Goal: Information Seeking & Learning: Check status

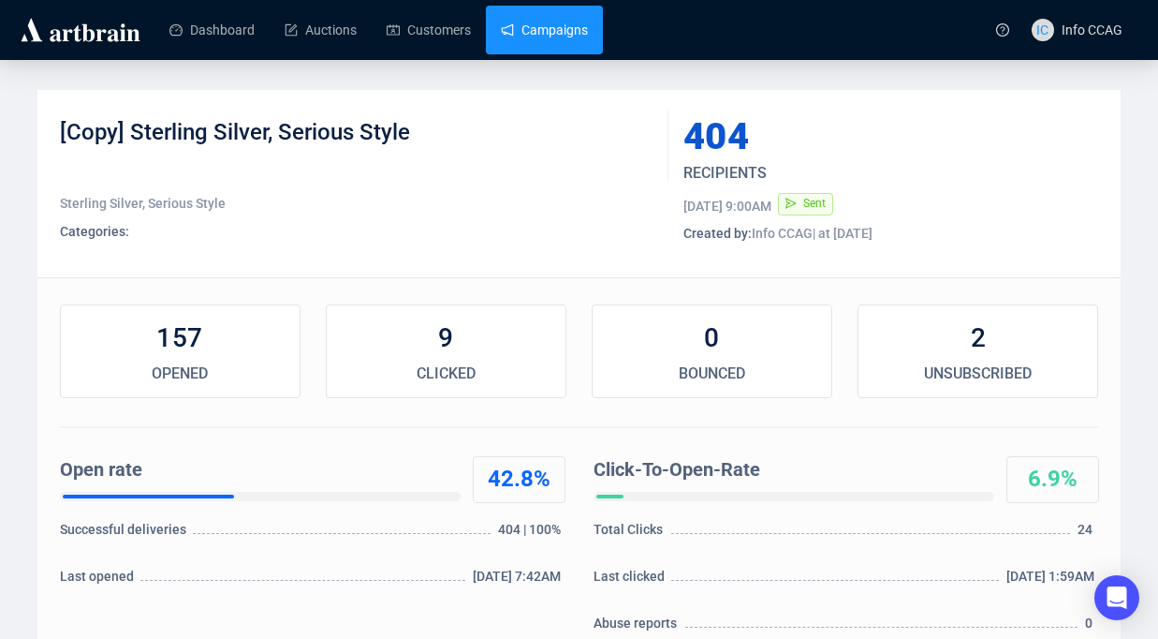
click at [552, 23] on link "Campaigns" at bounding box center [544, 30] width 87 height 49
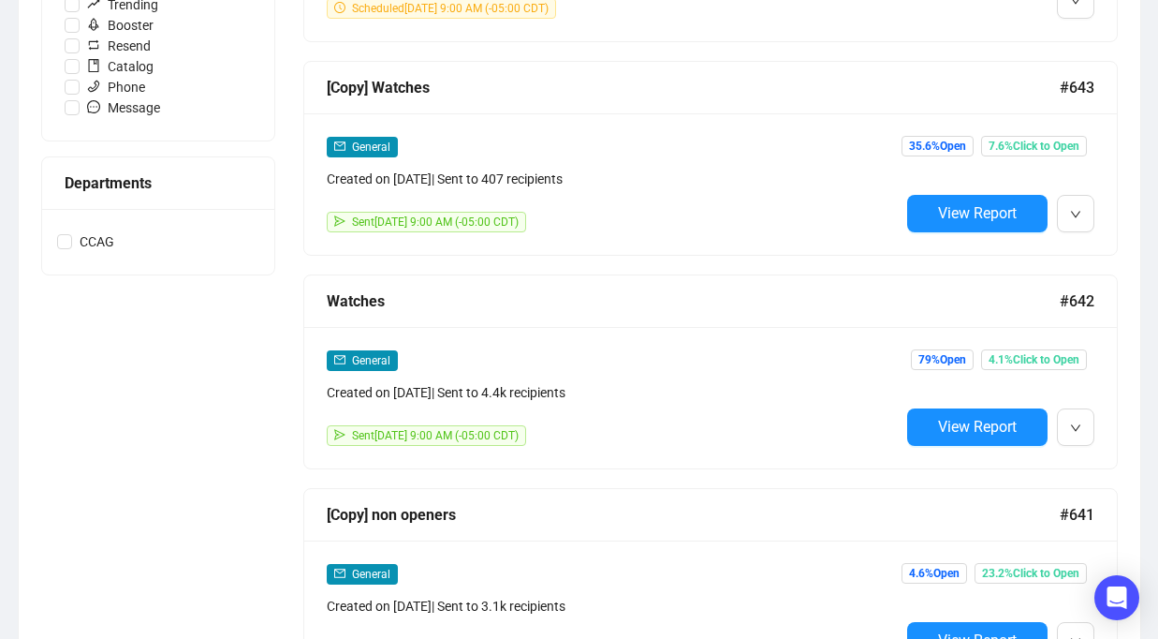
scroll to position [787, 0]
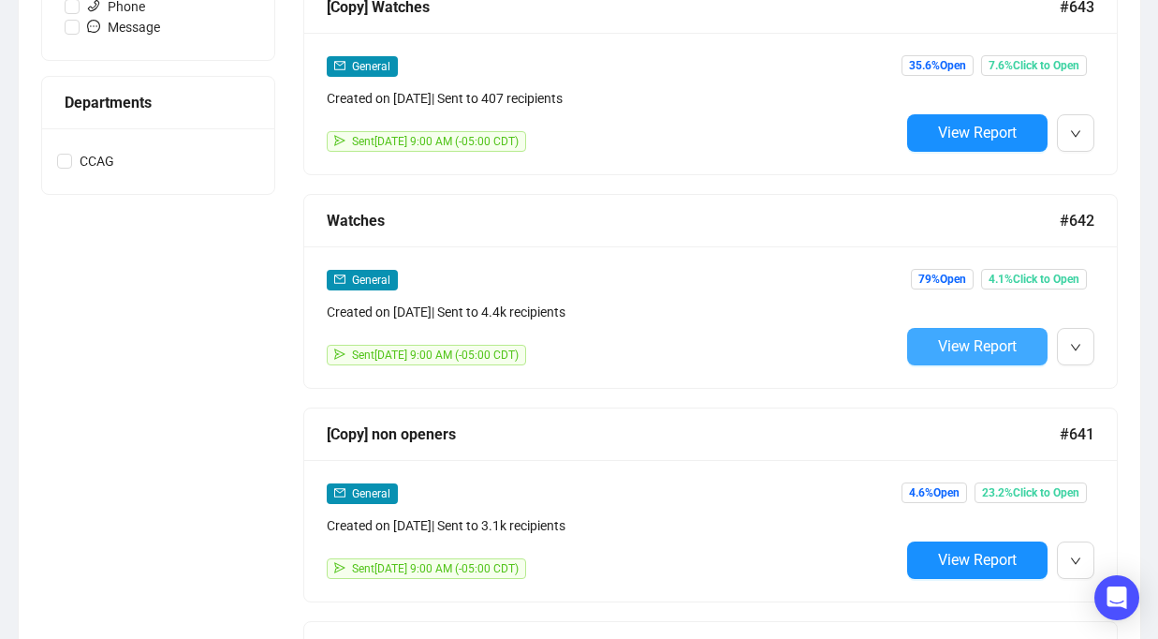
click at [972, 351] on span "View Report" at bounding box center [977, 346] width 79 height 18
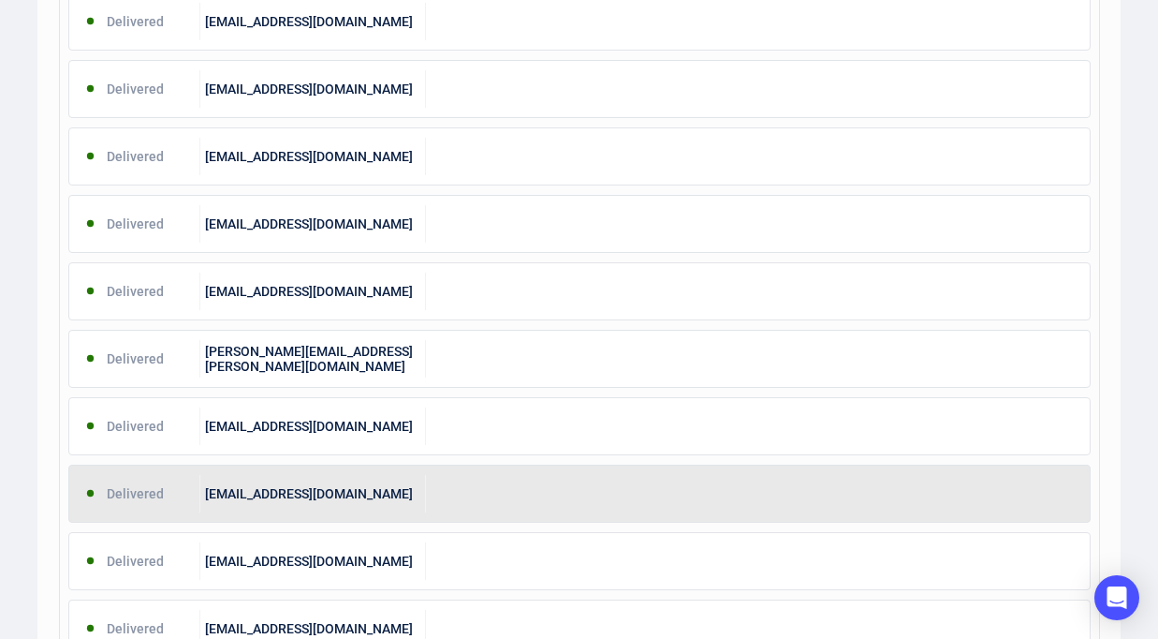
scroll to position [741, 0]
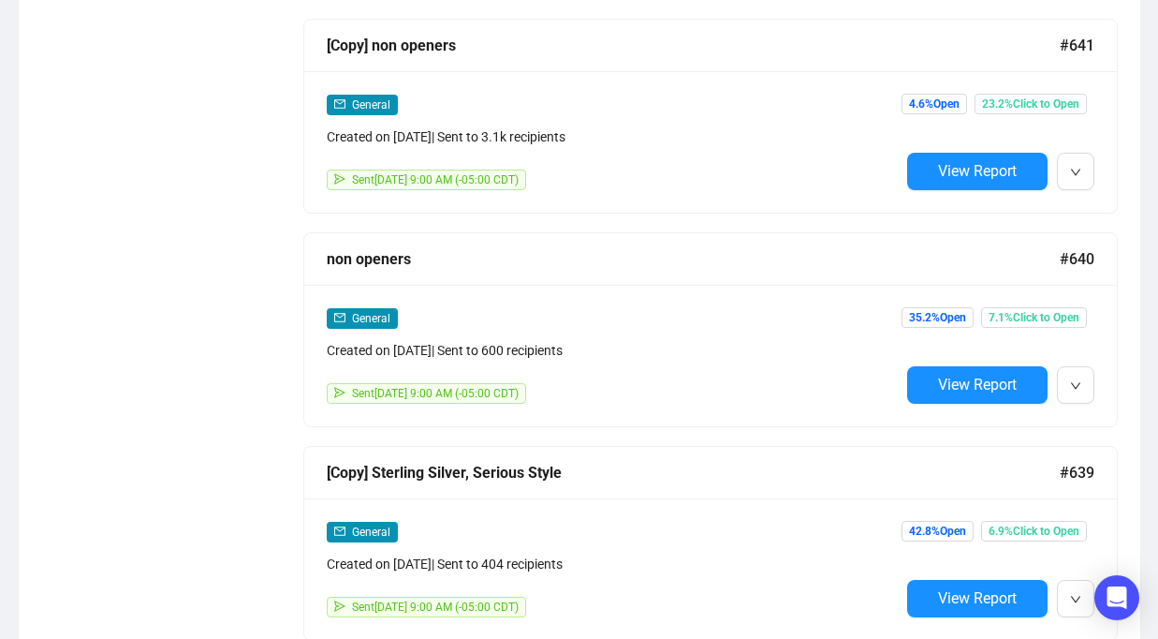
scroll to position [1178, 0]
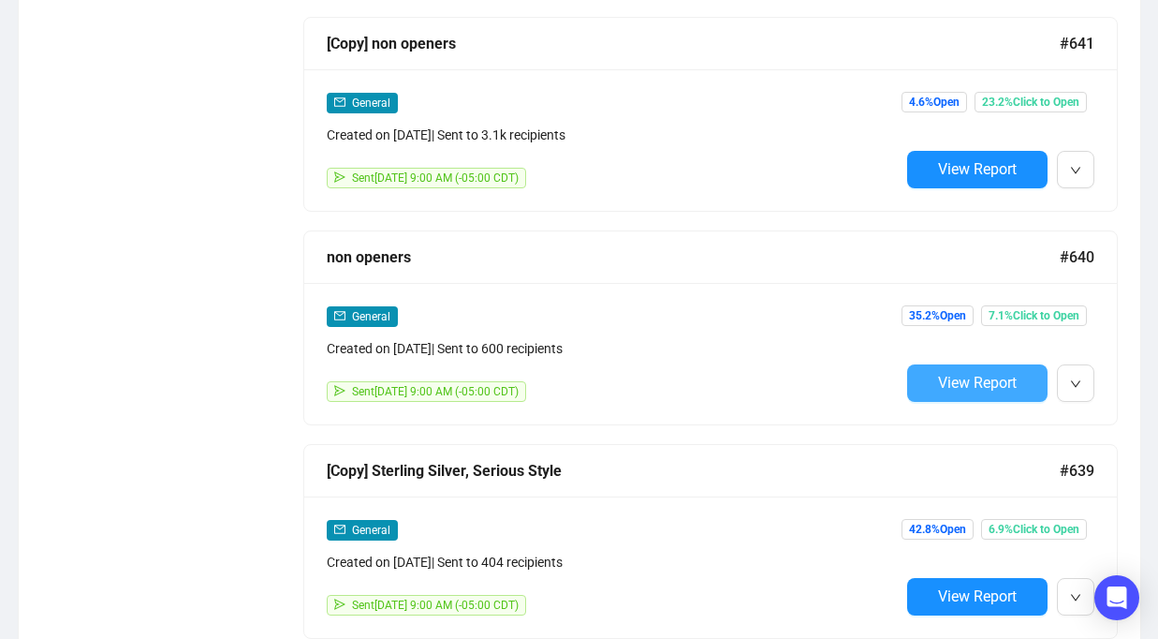
click at [974, 383] on span "View Report" at bounding box center [977, 383] width 79 height 18
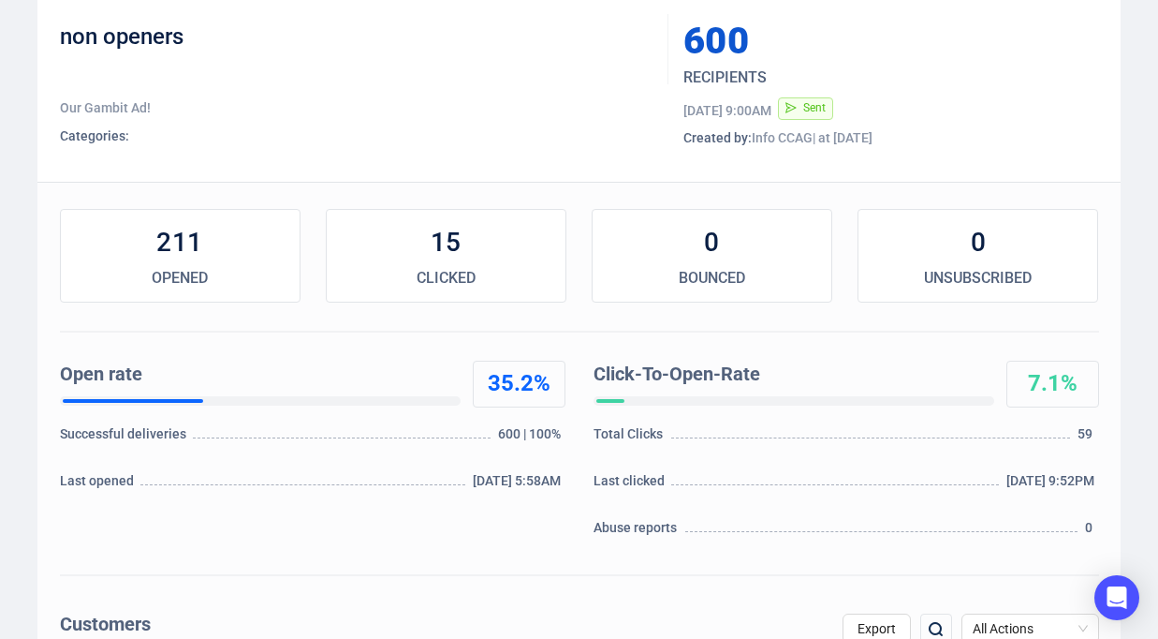
scroll to position [84, 0]
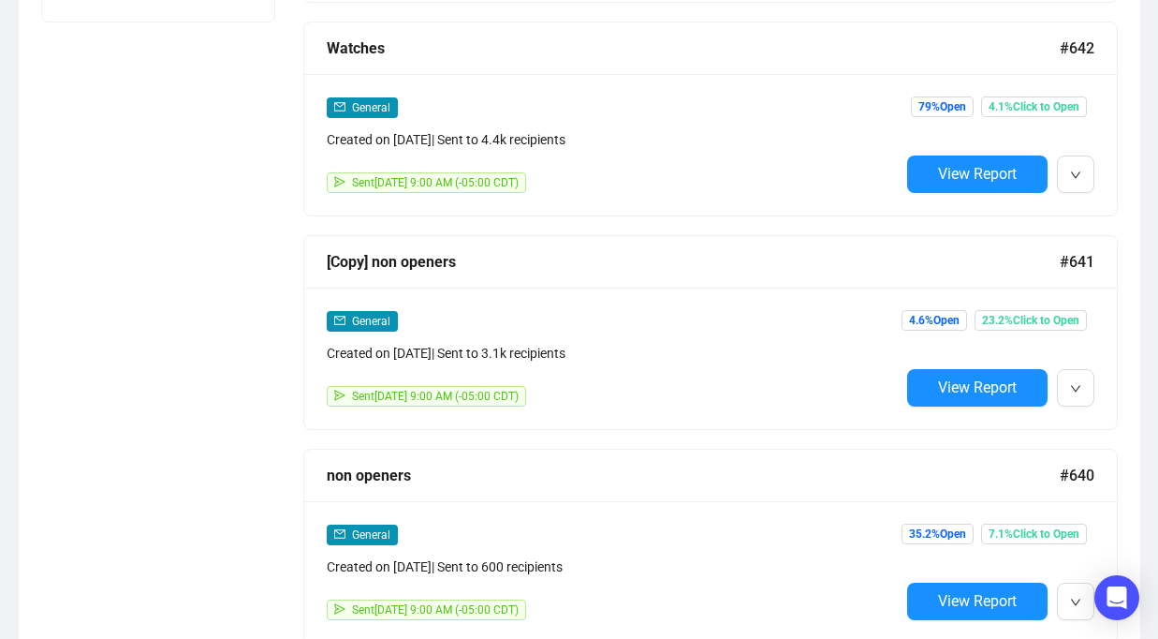
scroll to position [1039, 0]
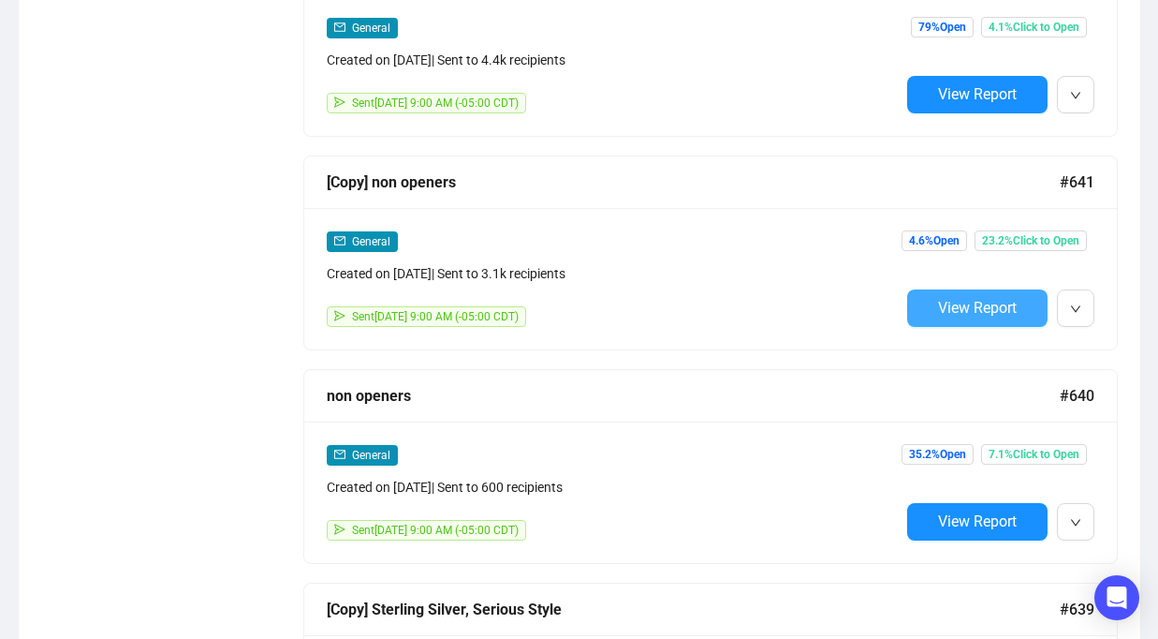
click at [950, 312] on span "View Report" at bounding box center [977, 308] width 79 height 18
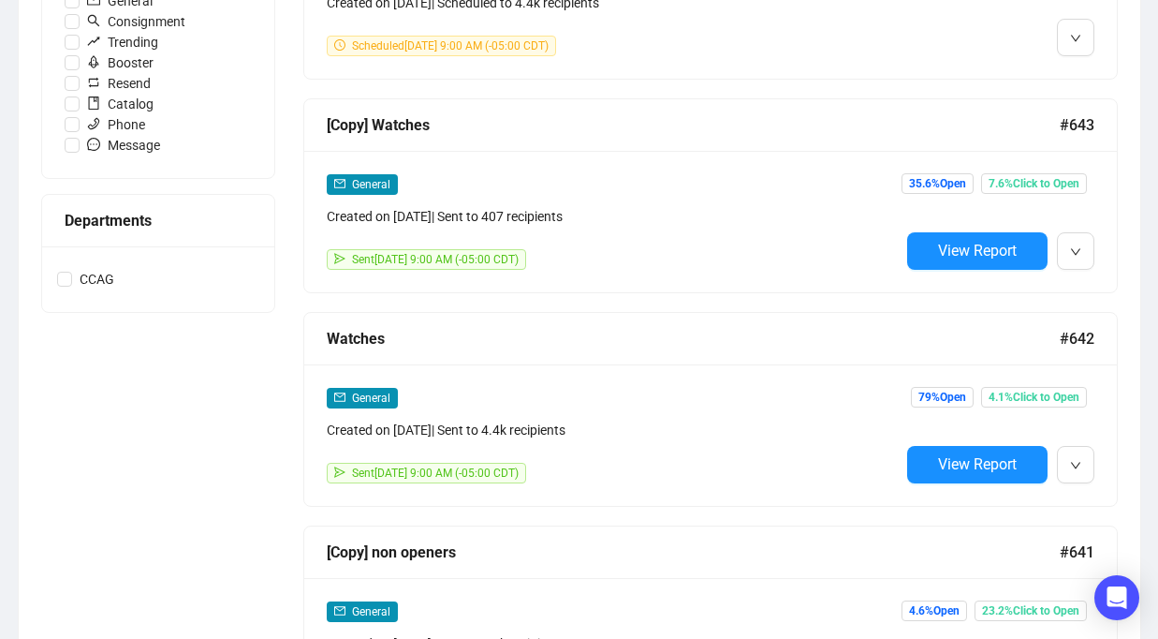
scroll to position [660, 0]
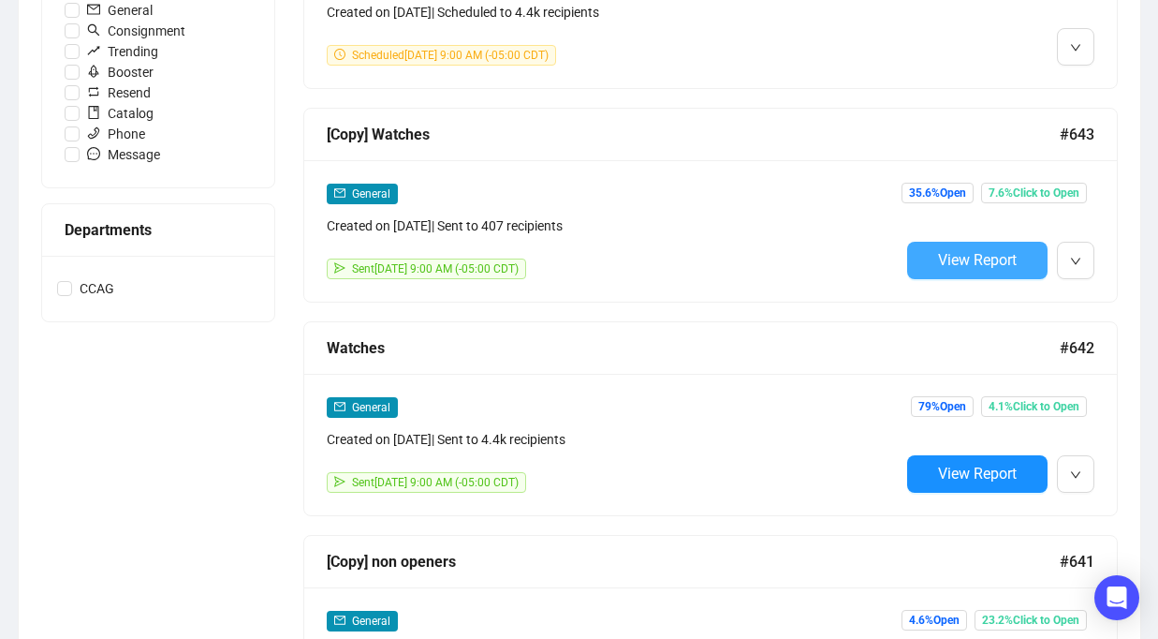
click at [931, 255] on button "View Report" at bounding box center [977, 260] width 140 height 37
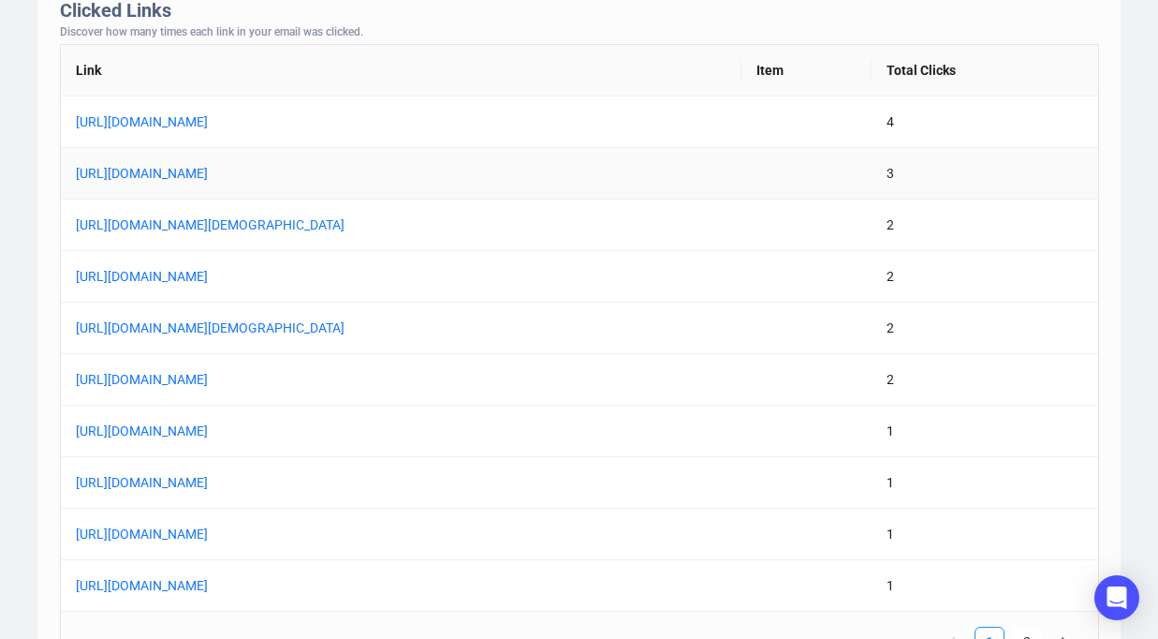
scroll to position [1618, 0]
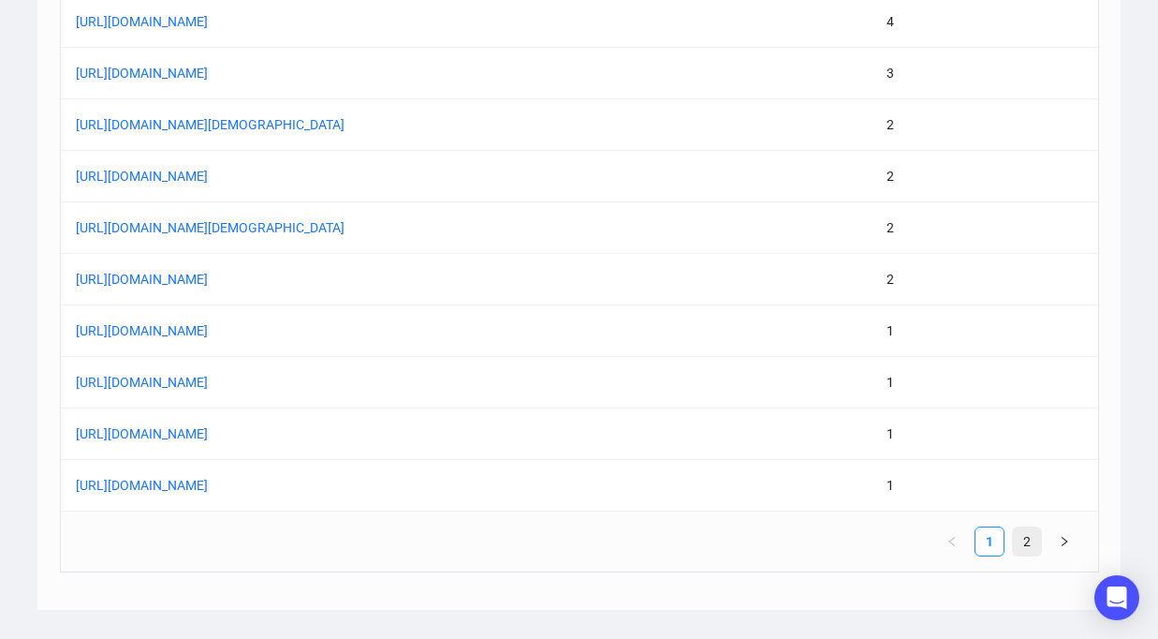
click at [1020, 550] on link "2" at bounding box center [1027, 541] width 28 height 28
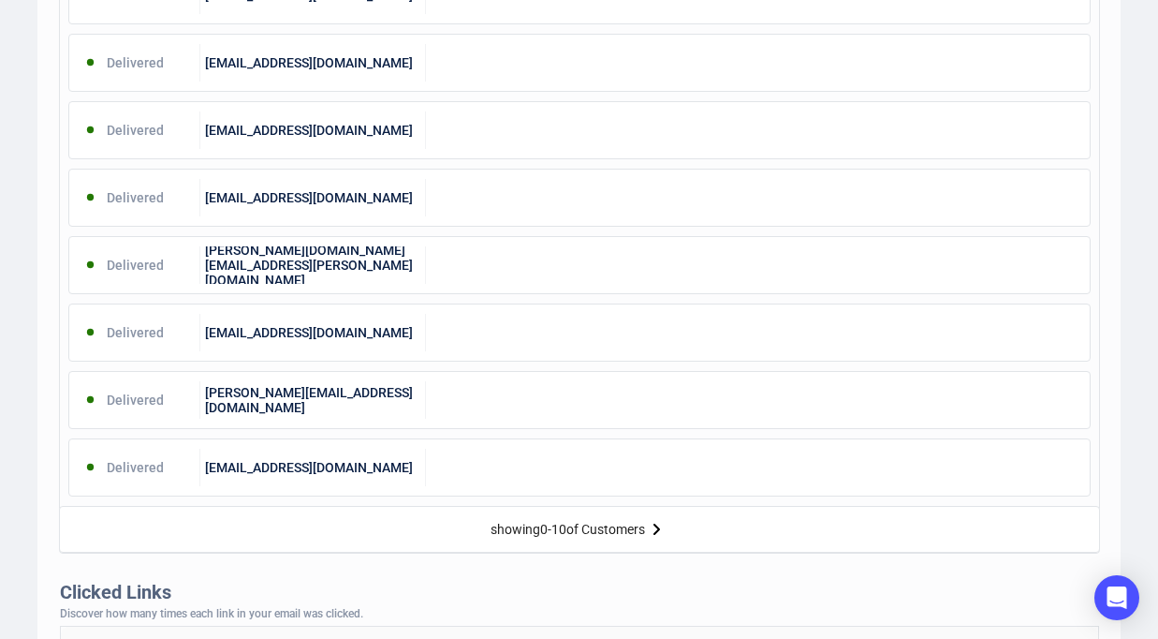
scroll to position [1154, 0]
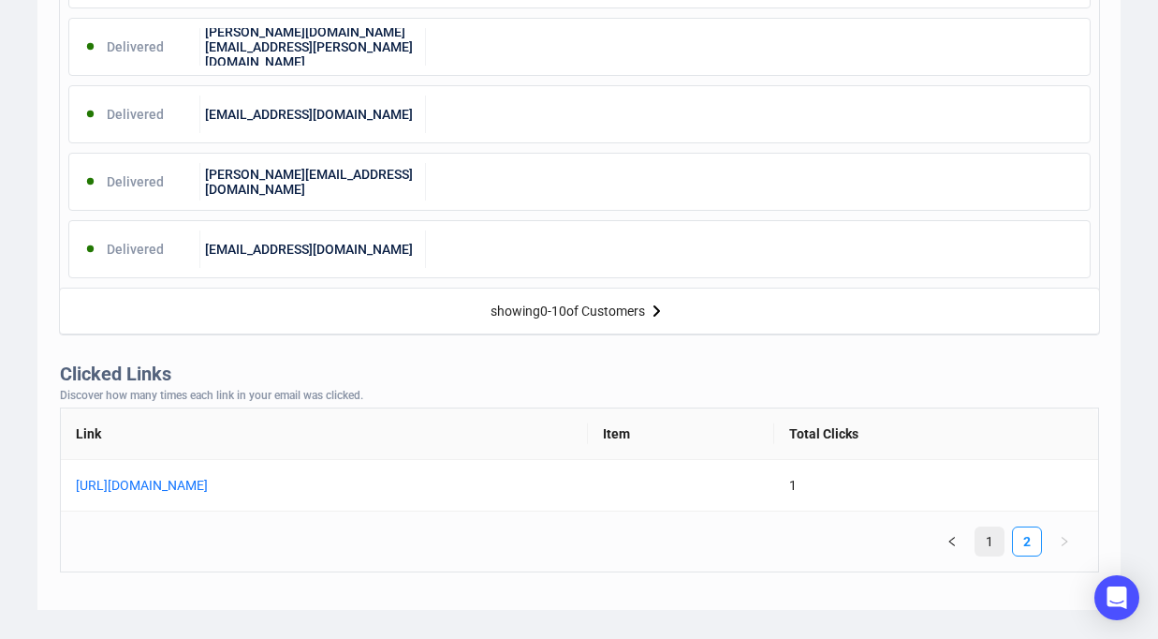
click at [982, 543] on link "1" at bounding box center [990, 541] width 28 height 28
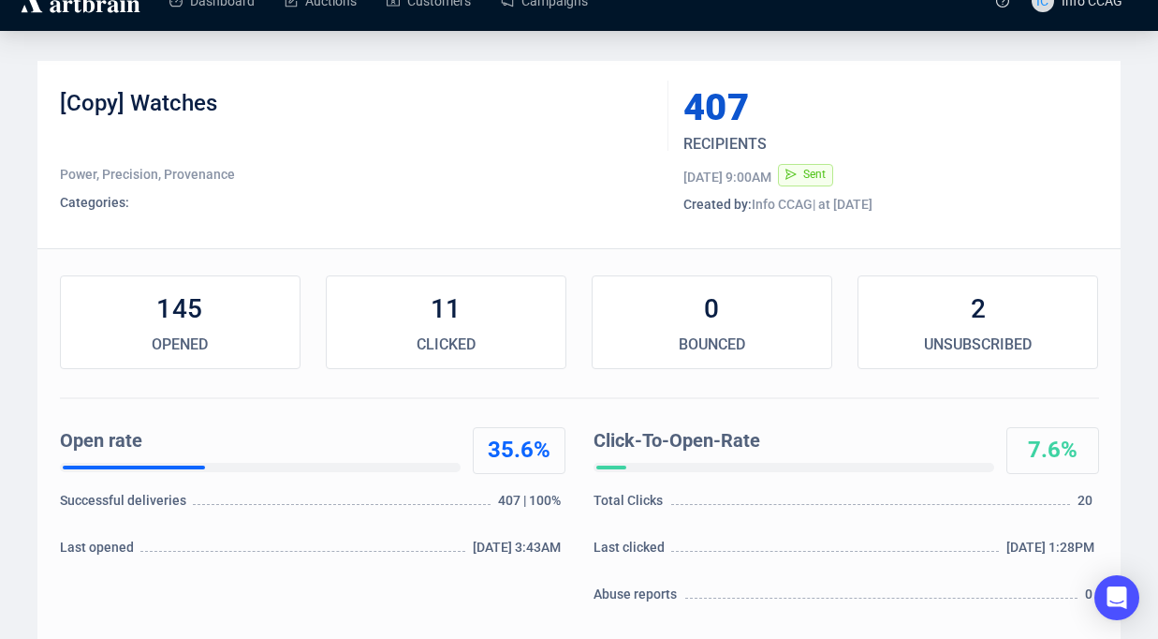
scroll to position [24, 0]
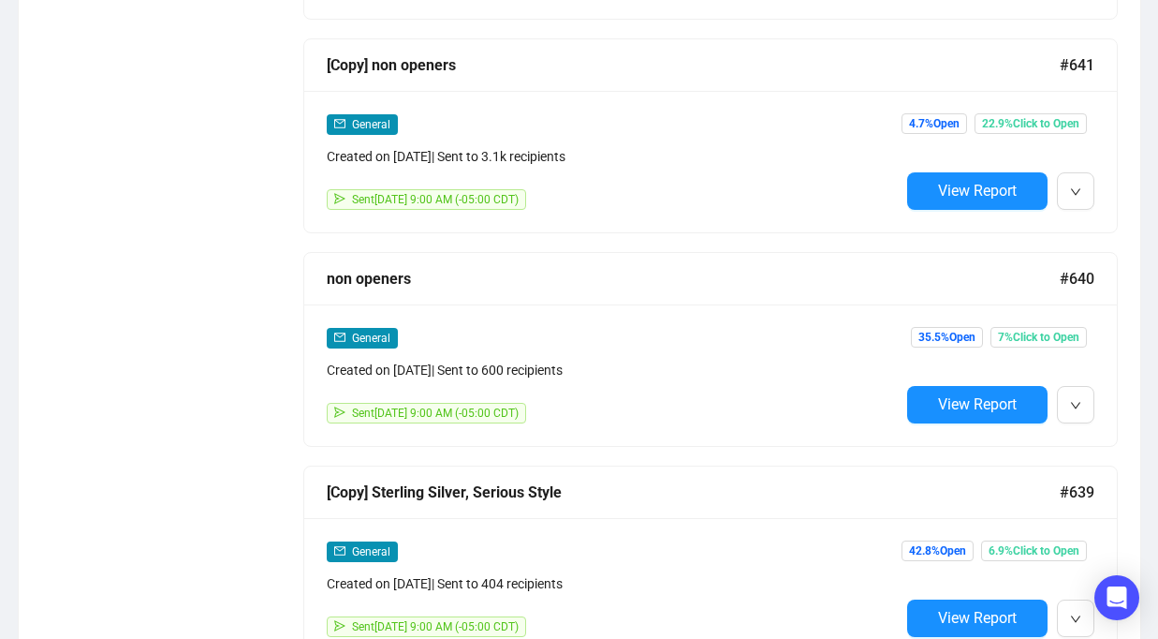
scroll to position [1143, 0]
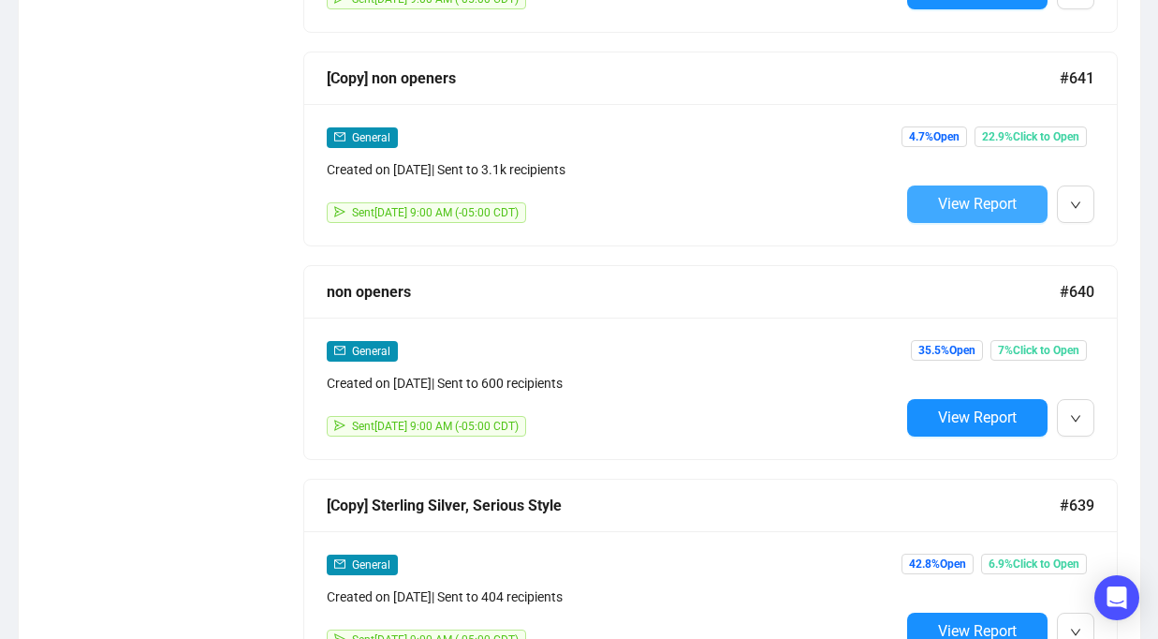
click at [933, 195] on button "View Report" at bounding box center [977, 203] width 140 height 37
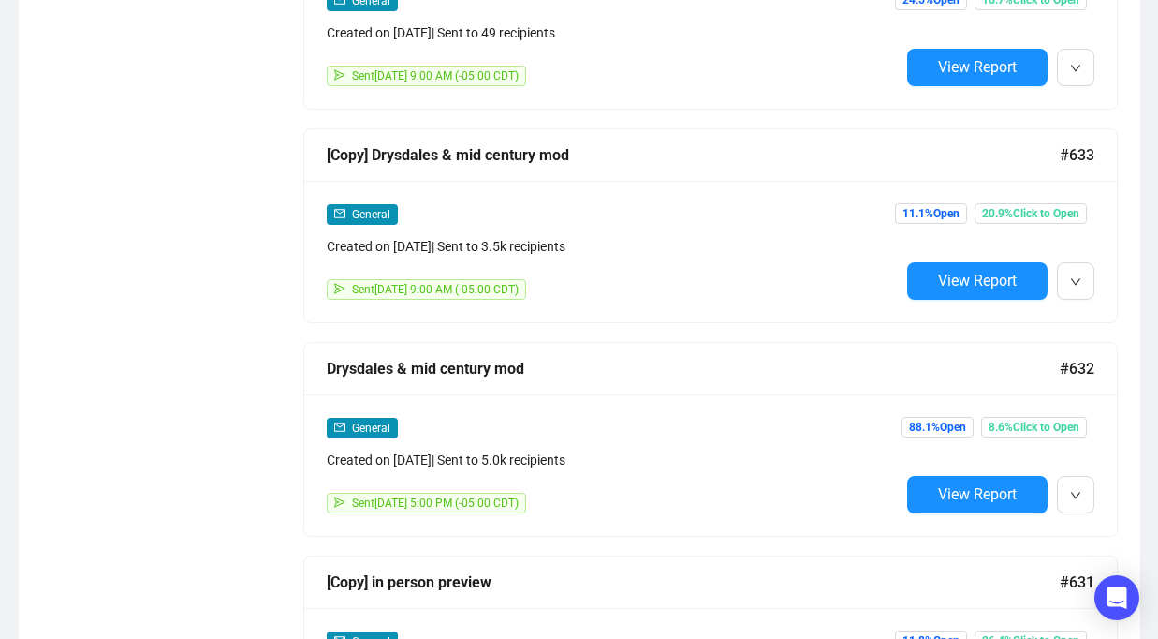
scroll to position [2481, 0]
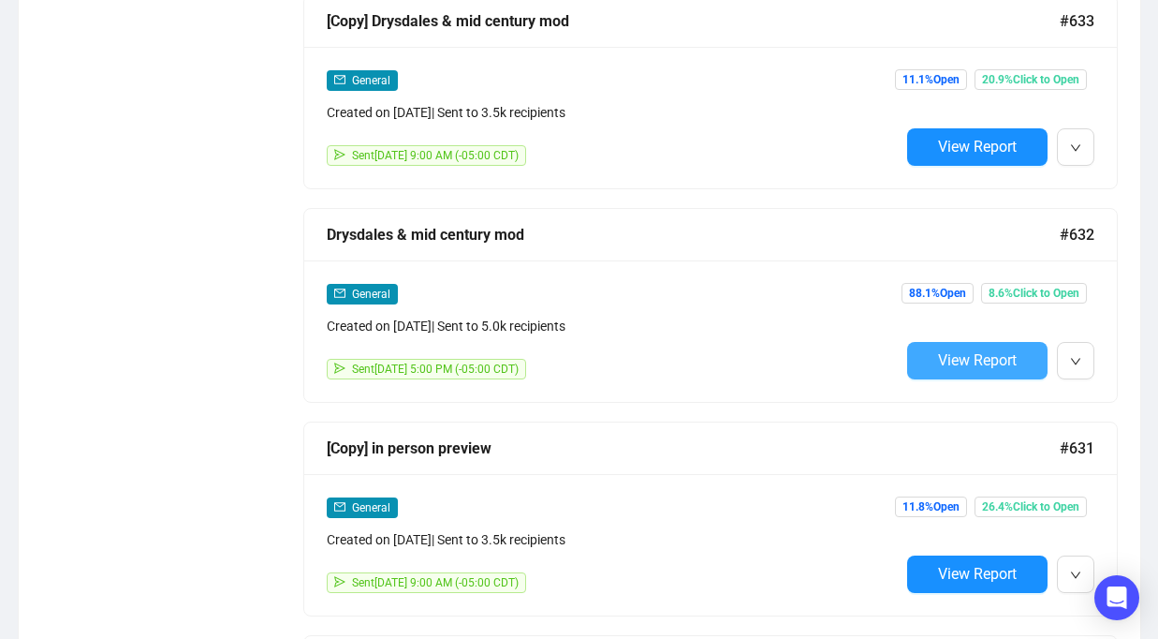
click at [944, 372] on button "View Report" at bounding box center [977, 360] width 140 height 37
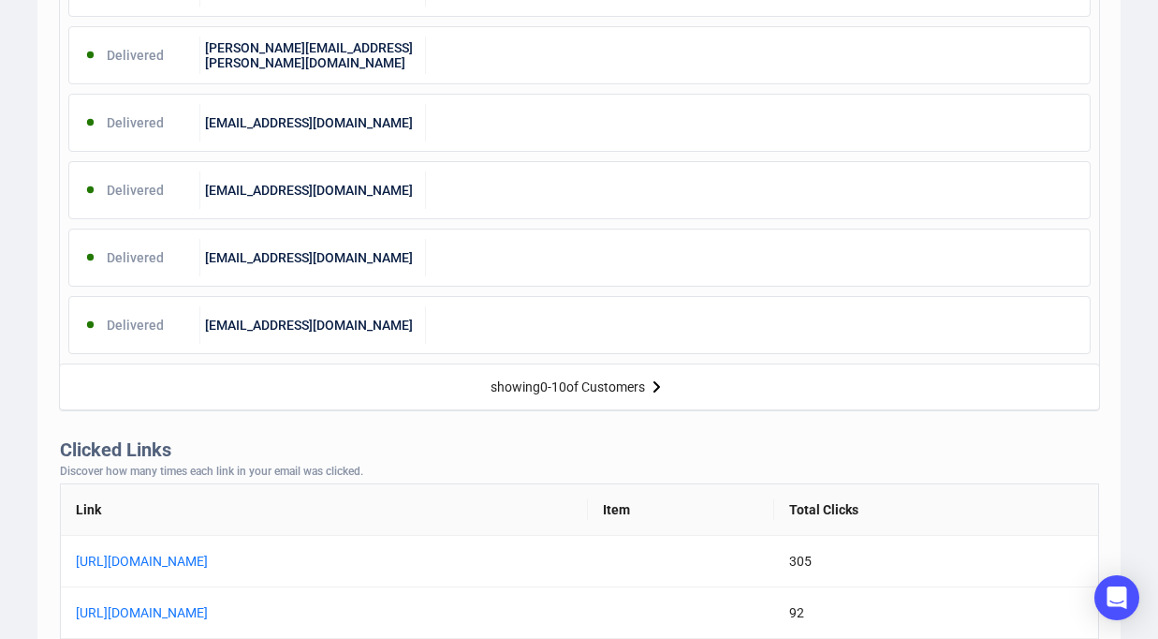
scroll to position [1075, 0]
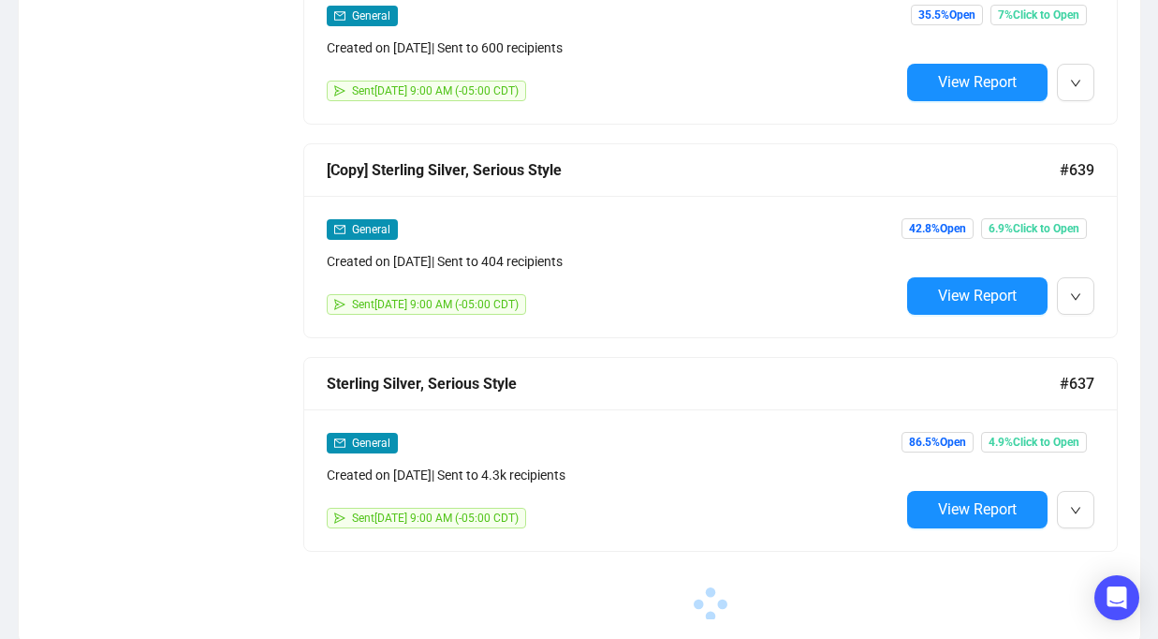
scroll to position [1477, 0]
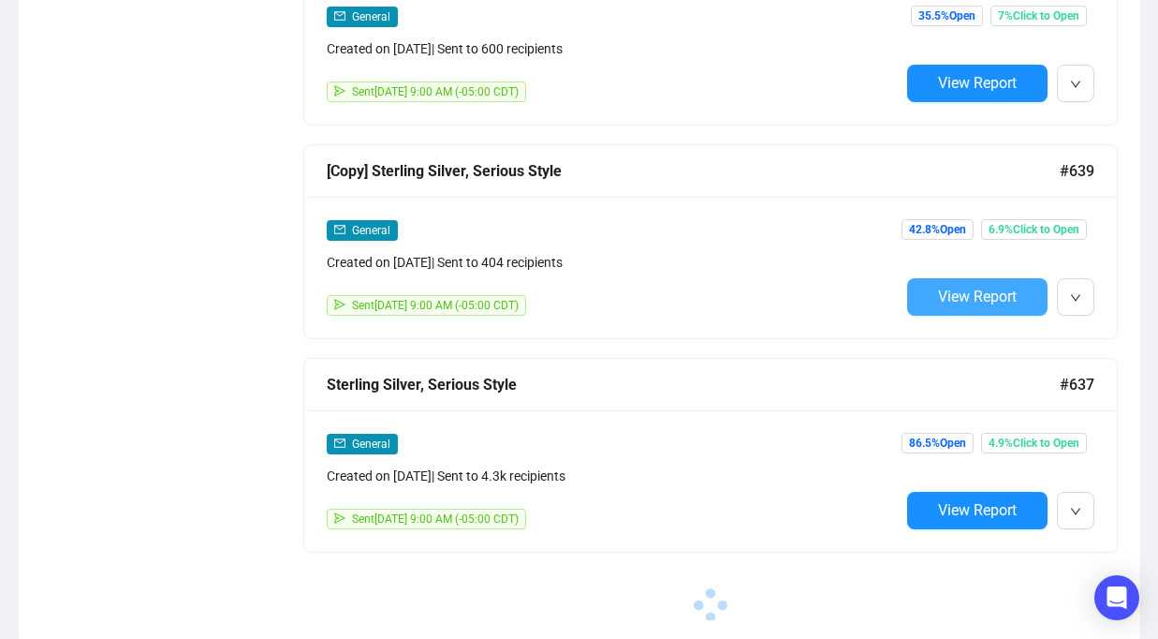
click at [950, 295] on span "View Report" at bounding box center [977, 296] width 79 height 18
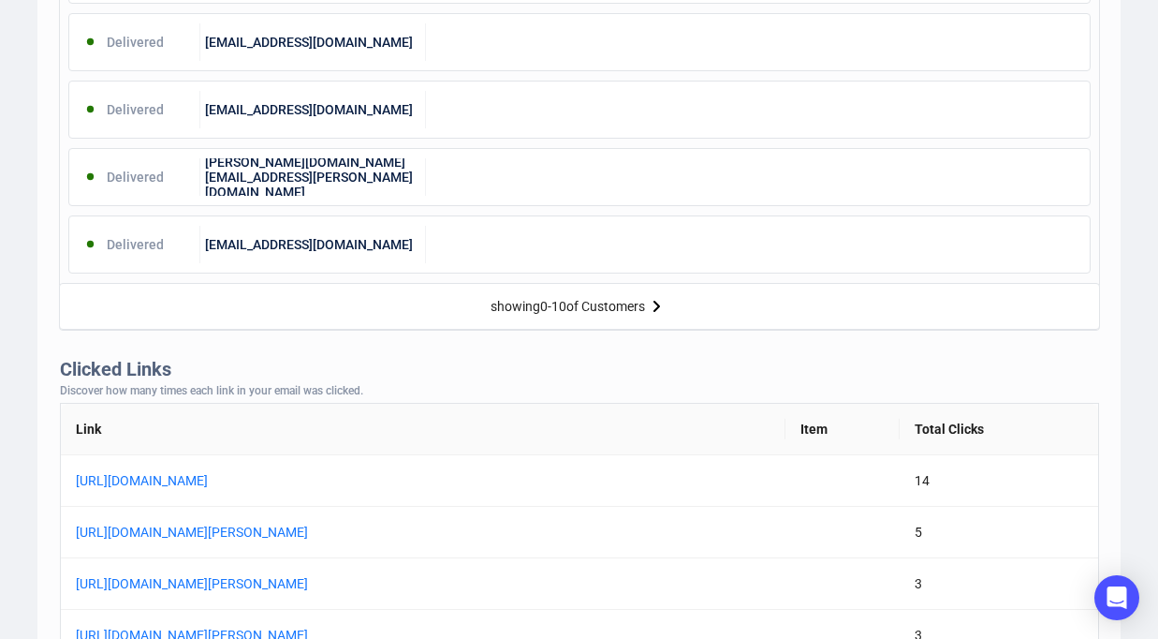
scroll to position [1202, 0]
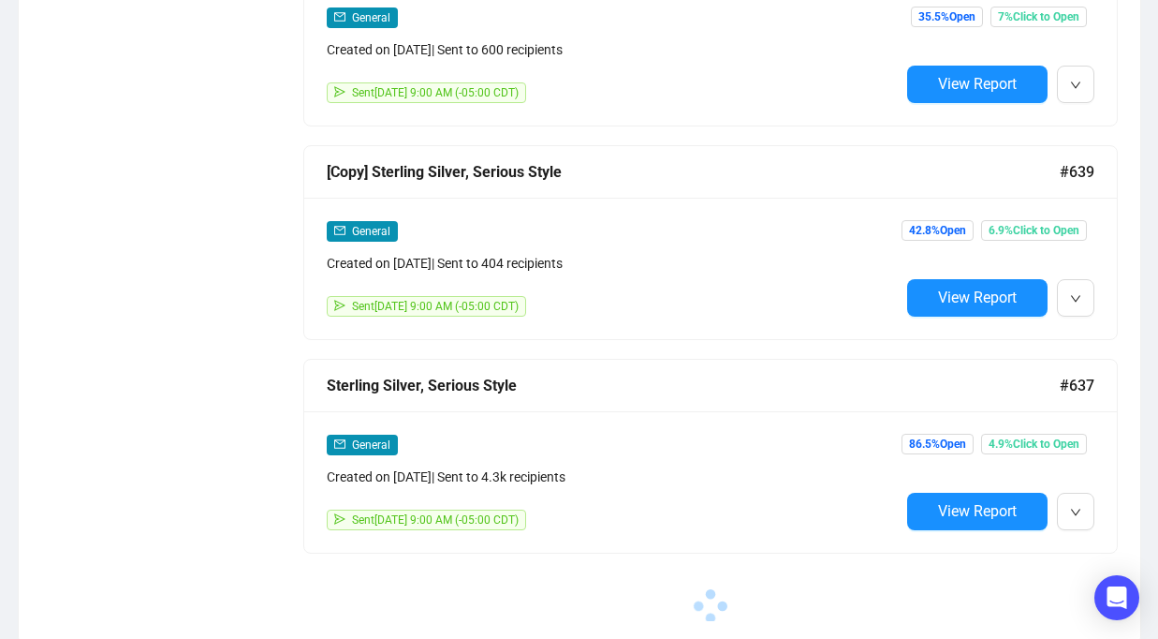
scroll to position [1477, 0]
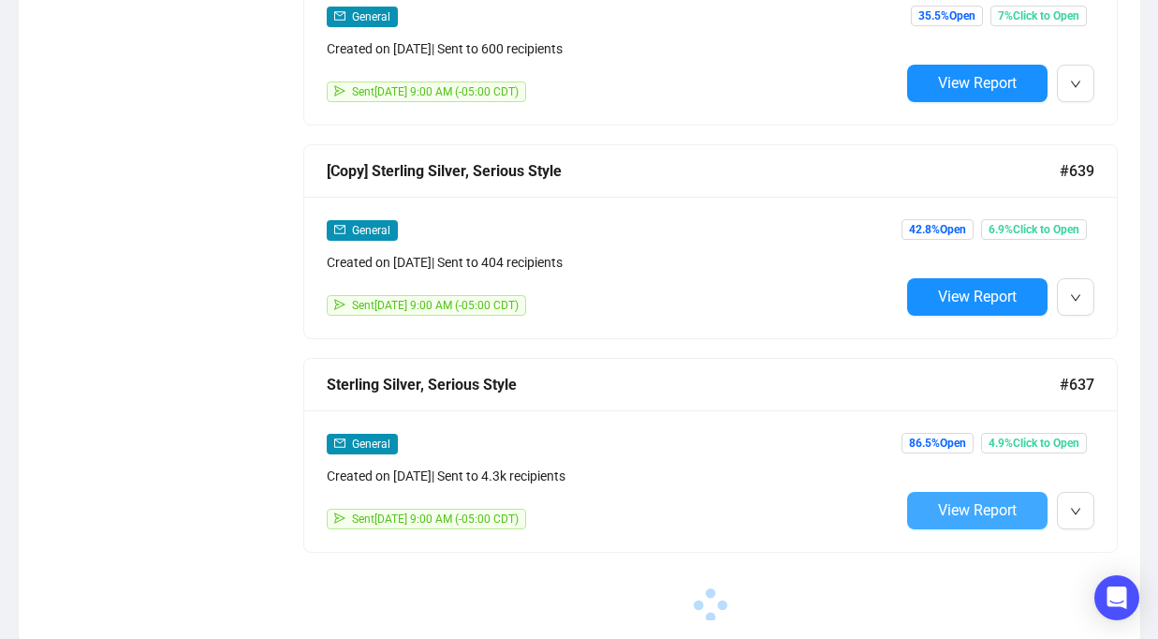
click at [952, 507] on span "View Report" at bounding box center [977, 510] width 79 height 18
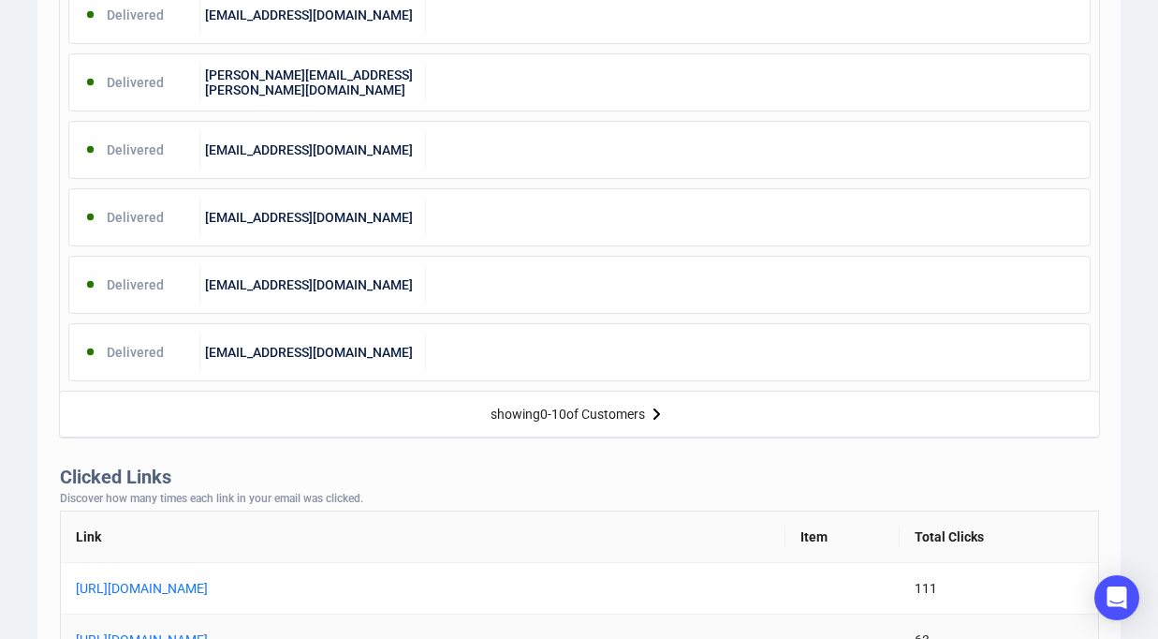
scroll to position [1235, 0]
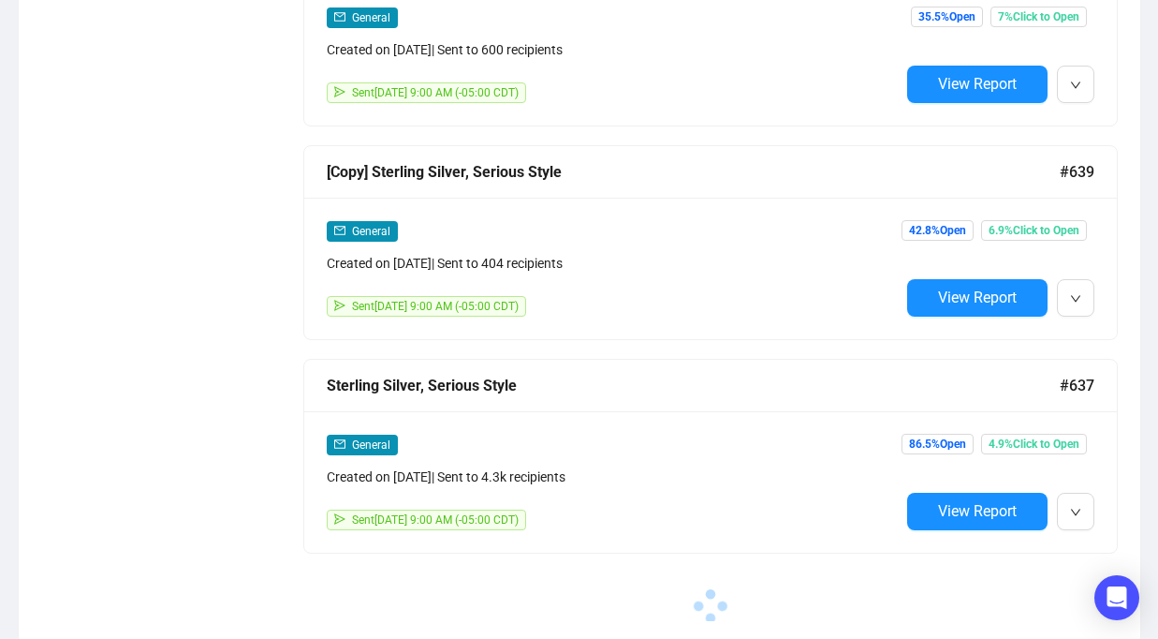
scroll to position [1477, 0]
